Goal: Task Accomplishment & Management: Use online tool/utility

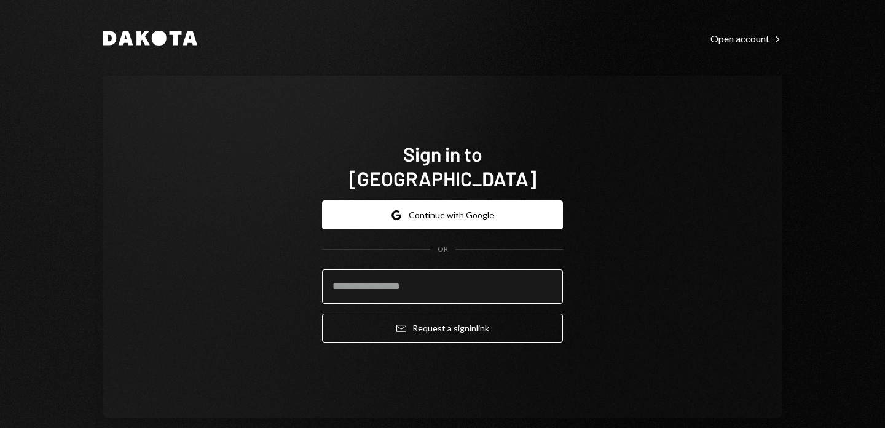
click at [539, 269] on input "email" at bounding box center [442, 286] width 241 height 34
type input "**********"
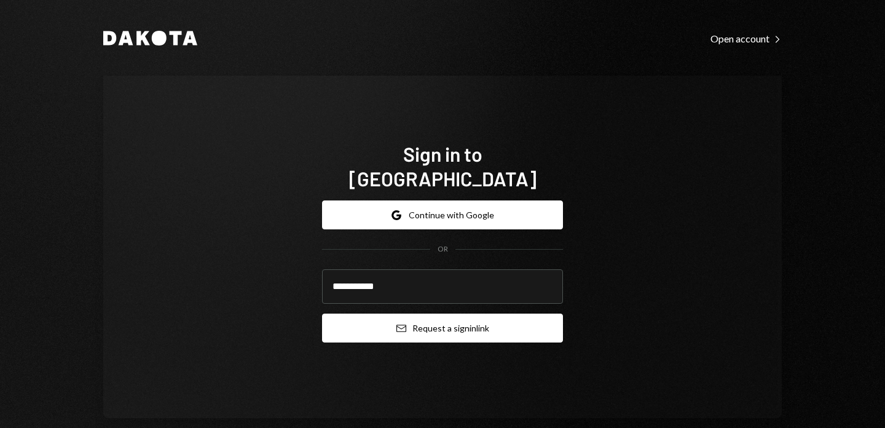
click at [427, 322] on button "Email Request a sign in link" at bounding box center [442, 327] width 241 height 29
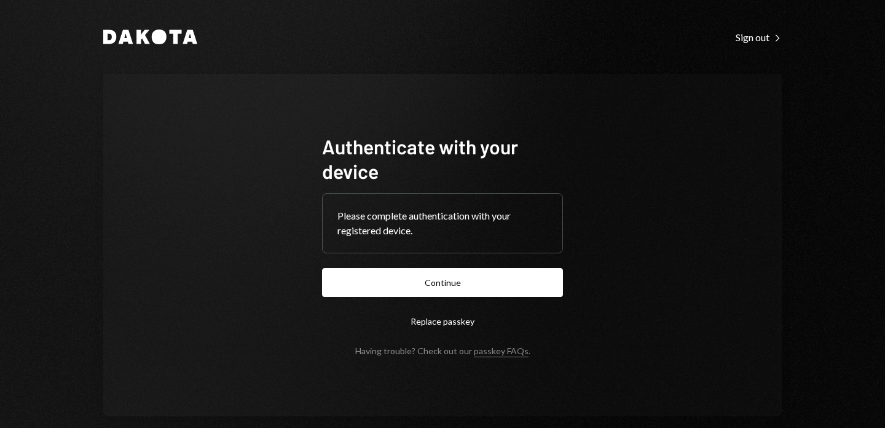
click at [484, 253] on div "Please complete authentication with your registered device." at bounding box center [442, 223] width 241 height 60
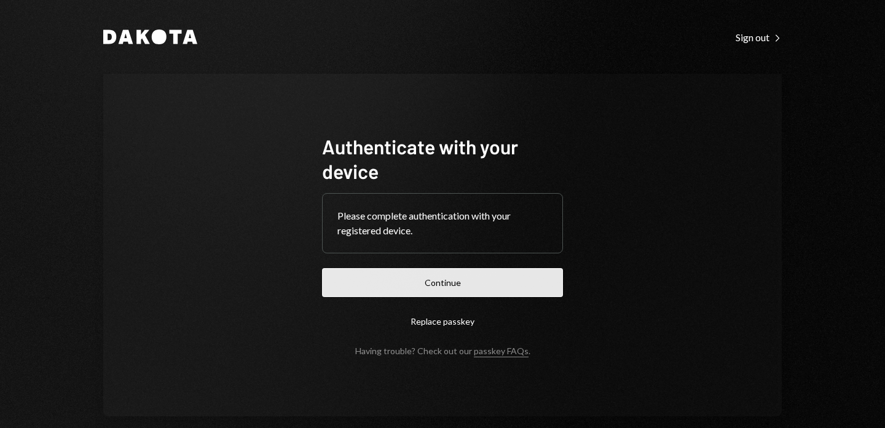
click at [497, 294] on button "Continue" at bounding box center [442, 282] width 241 height 29
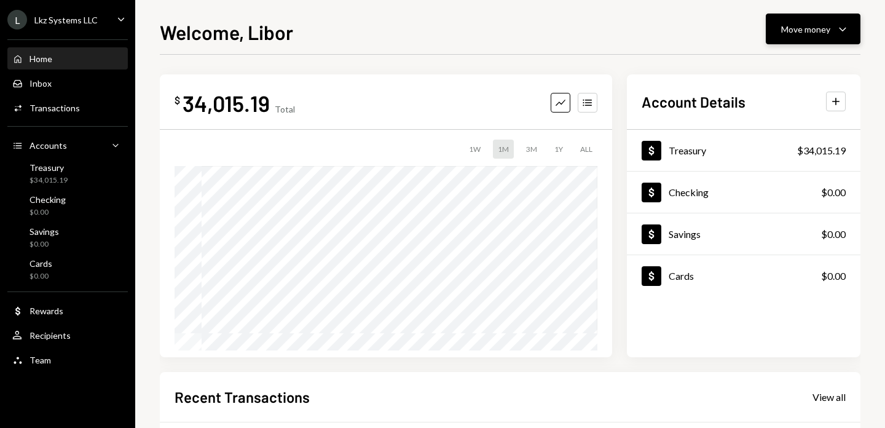
click at [802, 41] on button "Move money Caret Down" at bounding box center [813, 29] width 95 height 31
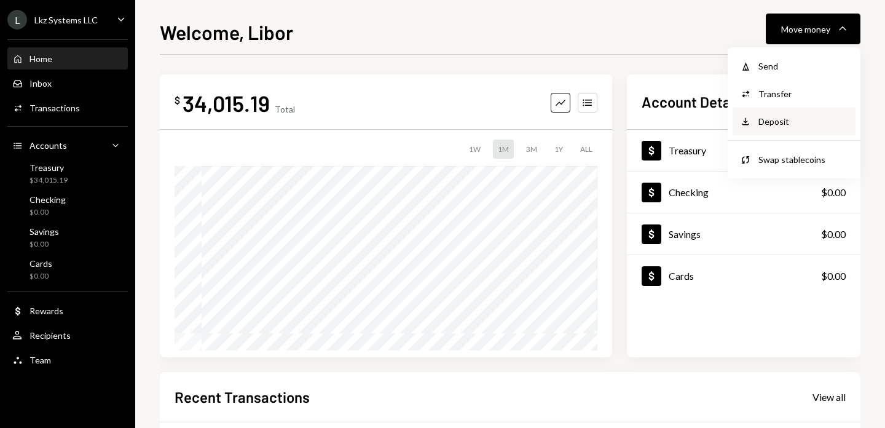
click at [792, 115] on div "Deposit" at bounding box center [803, 121] width 90 height 13
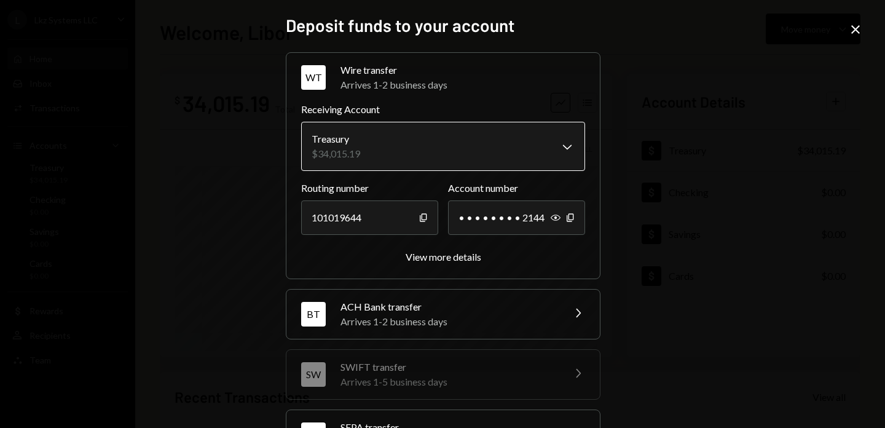
scroll to position [112, 0]
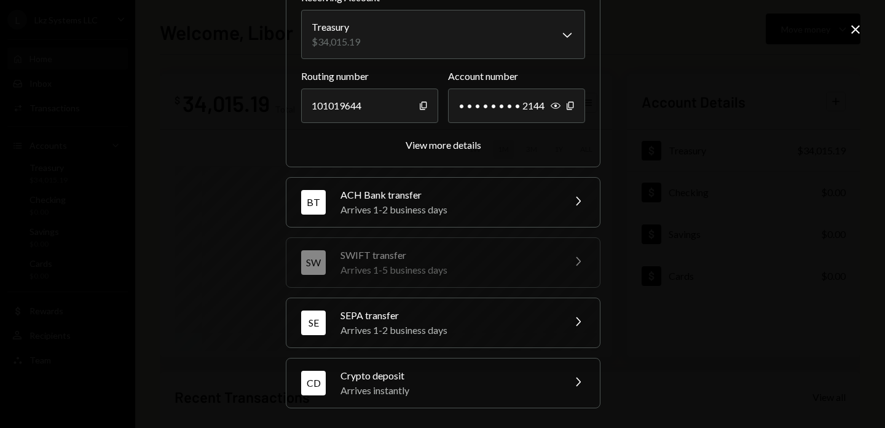
click at [476, 360] on div "CD Crypto deposit Arrives instantly Chevron Right" at bounding box center [442, 382] width 313 height 49
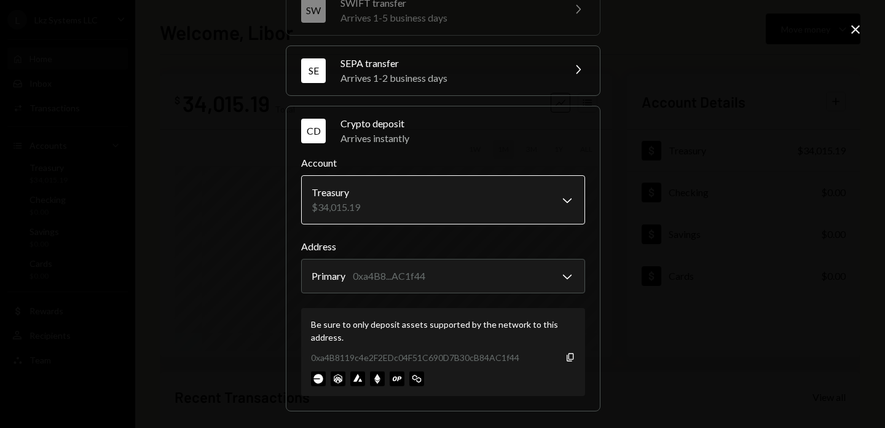
scroll to position [190, 0]
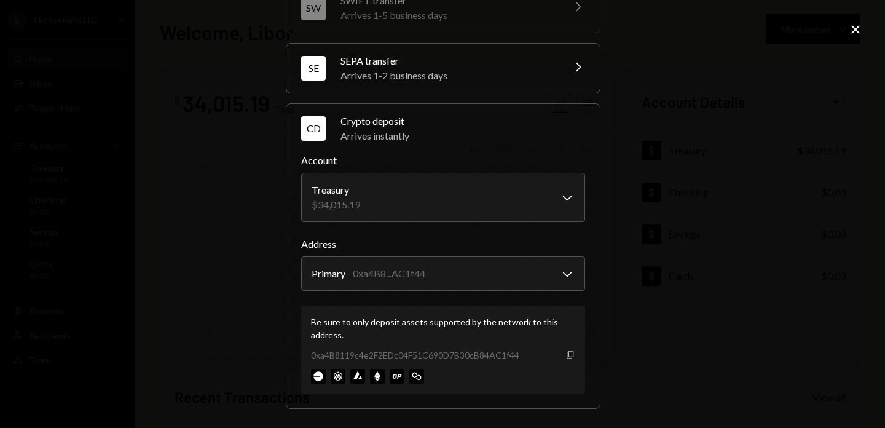
click at [565, 356] on icon "Copy" at bounding box center [570, 355] width 10 height 10
click at [850, 33] on icon "Close" at bounding box center [855, 29] width 15 height 15
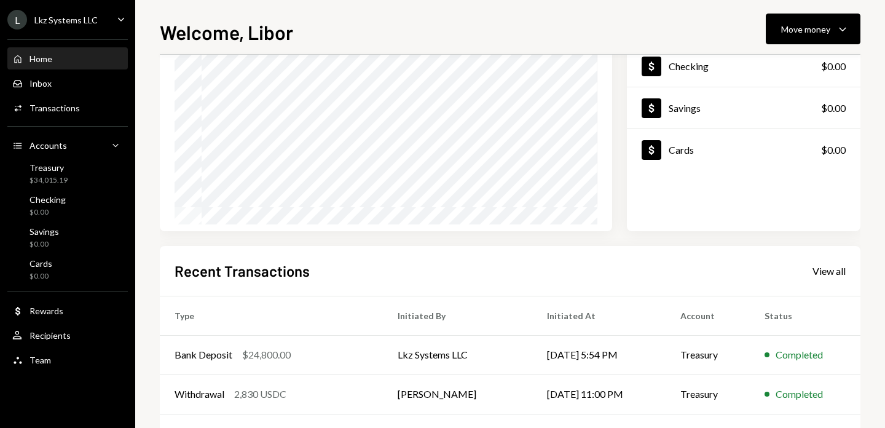
scroll to position [0, 0]
